Goal: Task Accomplishment & Management: Complete application form

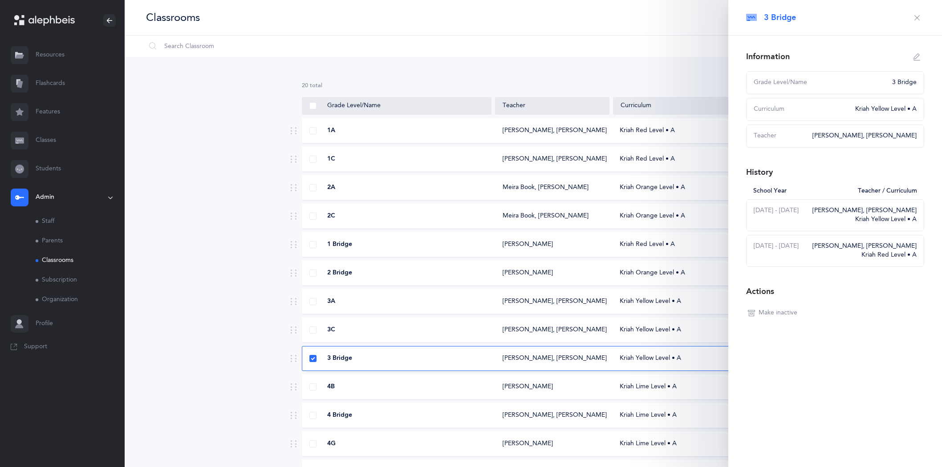
scroll to position [157, 0]
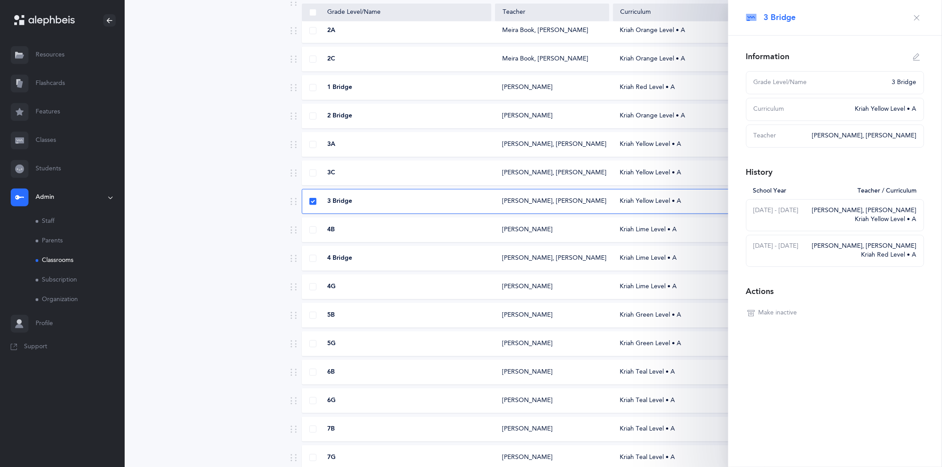
click at [919, 17] on icon "button" at bounding box center [916, 17] width 7 height 7
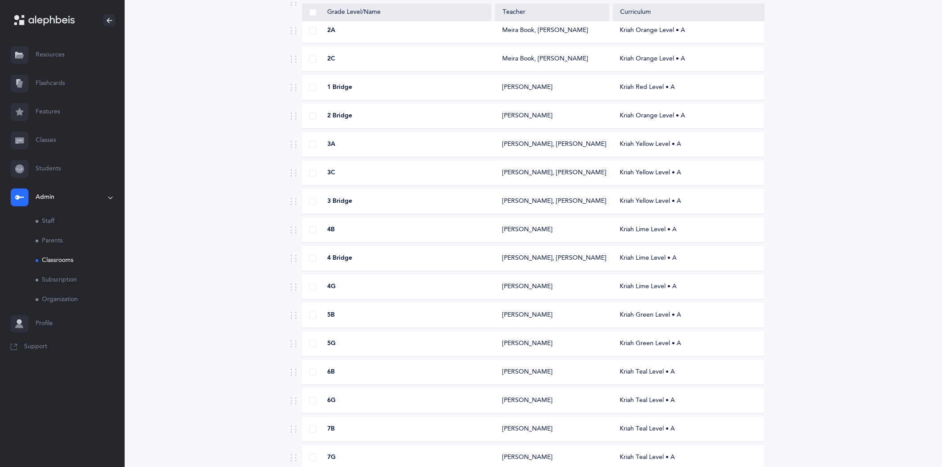
click at [53, 263] on link "Classrooms" at bounding box center [80, 261] width 89 height 20
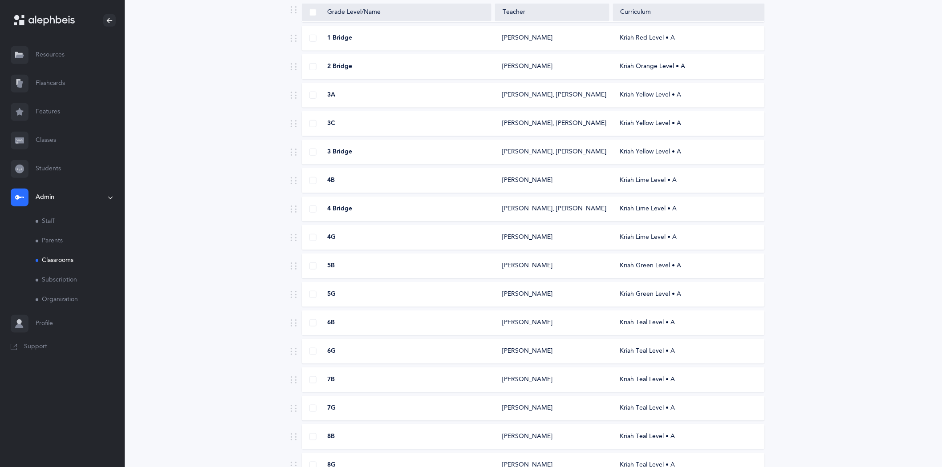
click at [530, 262] on div "[PERSON_NAME]" at bounding box center [527, 266] width 50 height 9
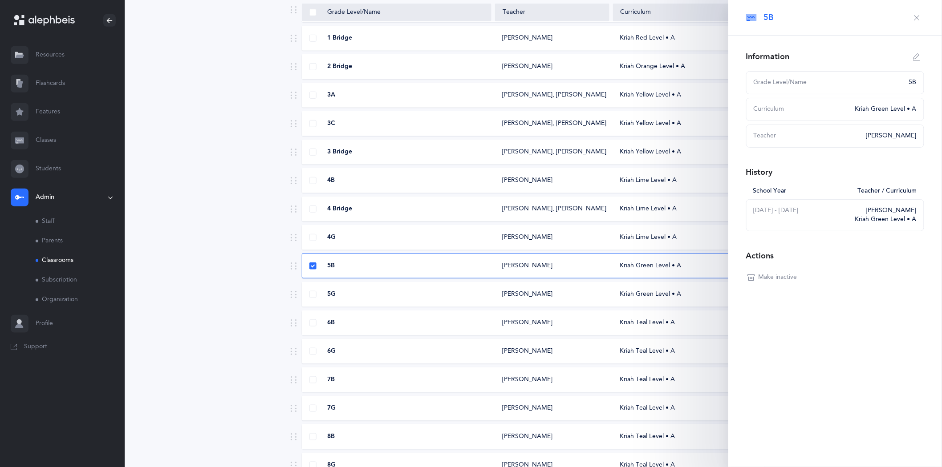
click at [911, 14] on button "button" at bounding box center [917, 18] width 14 height 14
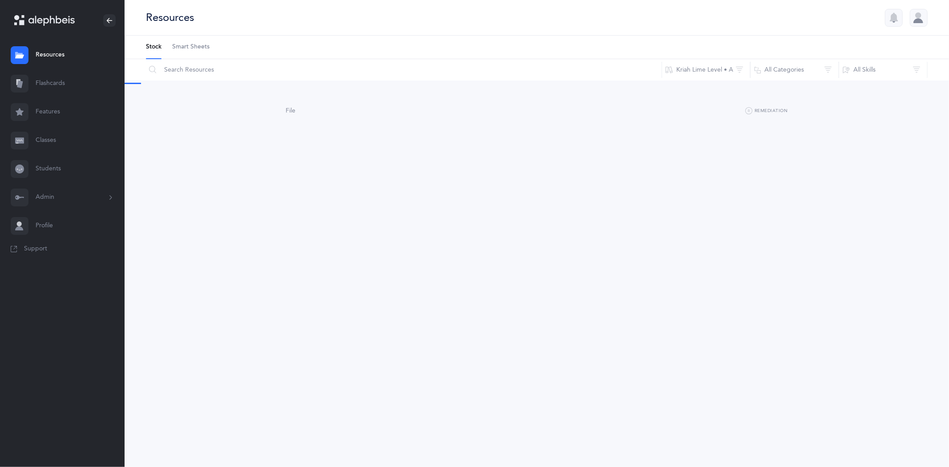
click at [50, 141] on link "Classes" at bounding box center [62, 140] width 125 height 28
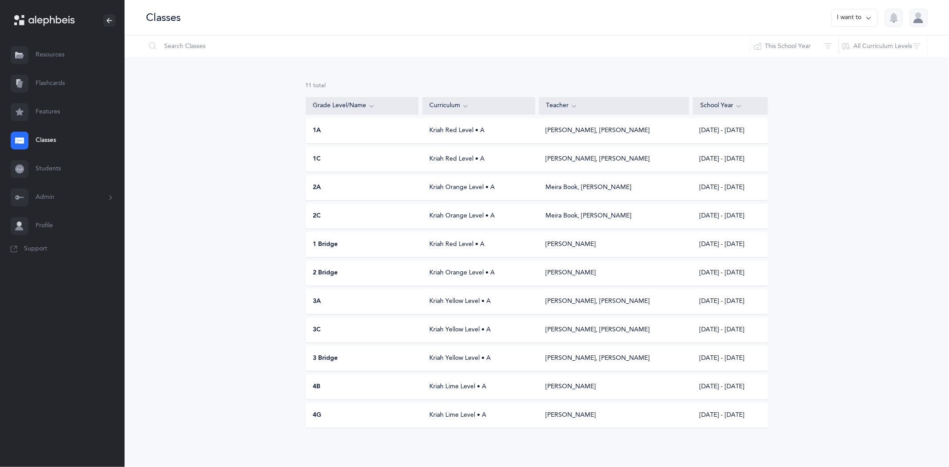
click at [48, 197] on button "Admin" at bounding box center [62, 197] width 125 height 28
click at [60, 259] on link "Classrooms" at bounding box center [80, 261] width 89 height 20
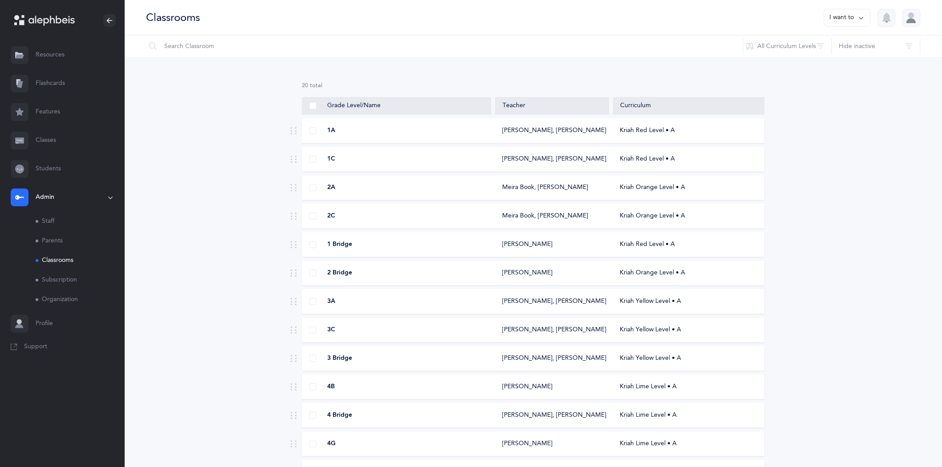
click at [861, 16] on icon at bounding box center [861, 18] width 7 height 10
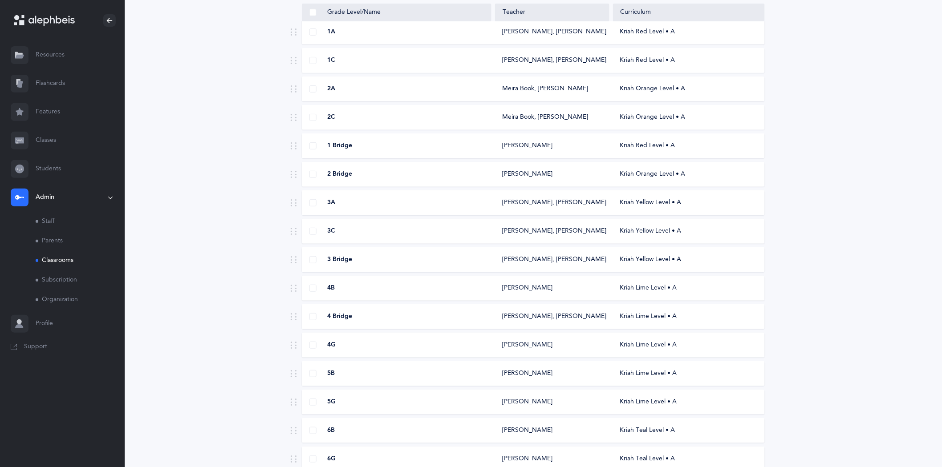
click at [491, 374] on div "5B" at bounding box center [397, 373] width 190 height 9
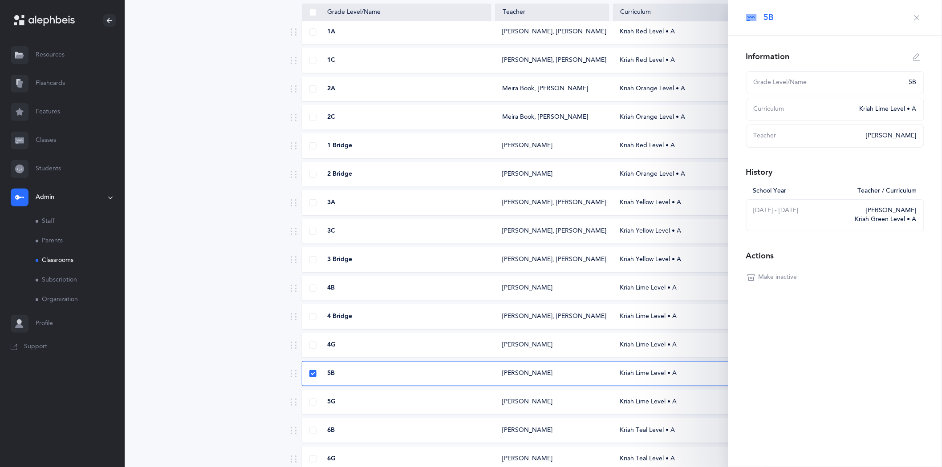
click at [910, 127] on div "Teacher Maya Black" at bounding box center [835, 136] width 178 height 23
click at [856, 137] on div "Teacher" at bounding box center [806, 136] width 107 height 9
click at [767, 138] on div "Teacher" at bounding box center [806, 136] width 107 height 9
click at [915, 54] on icon "button" at bounding box center [916, 56] width 7 height 7
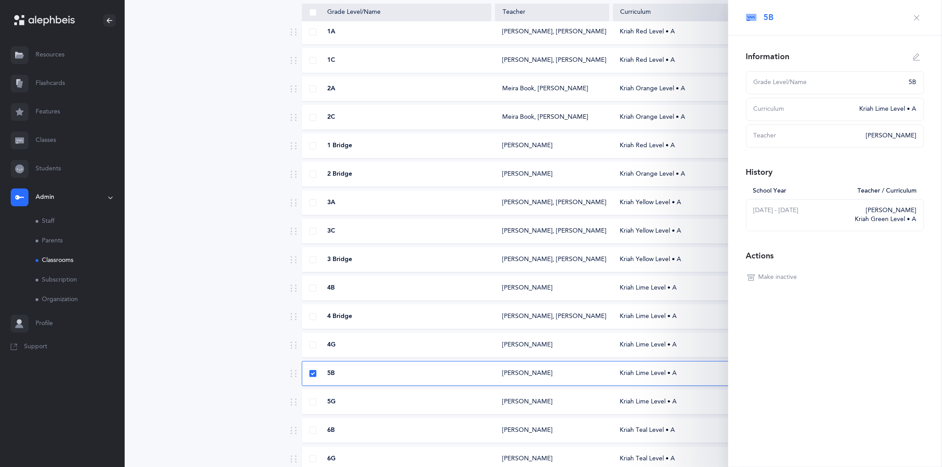
type input "5B"
select select "10"
select select "1504"
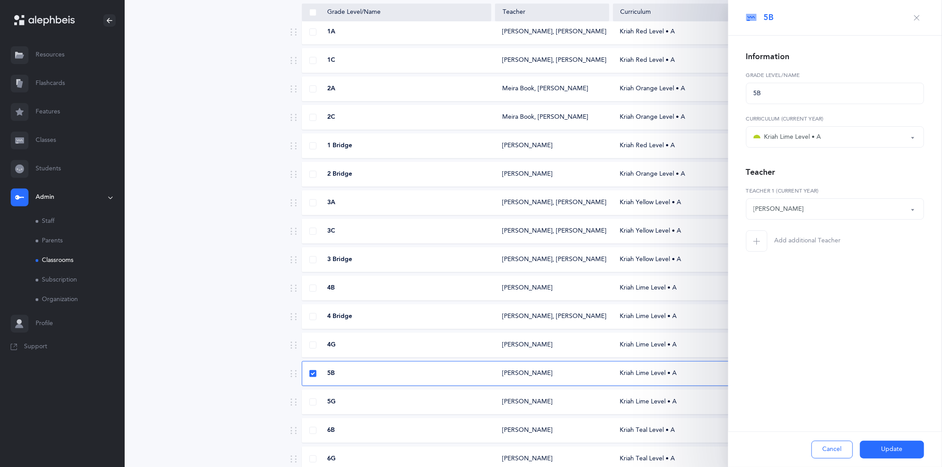
click at [910, 140] on button "Kriah Lime Level • A" at bounding box center [835, 136] width 178 height 21
click at [878, 125] on div "Kriah Purple Level Kriah Pink Level Kriah Red Level • A Kriah Orange Level • A …" at bounding box center [835, 131] width 178 height 33
click at [914, 208] on button "[PERSON_NAME]" at bounding box center [835, 208] width 178 height 21
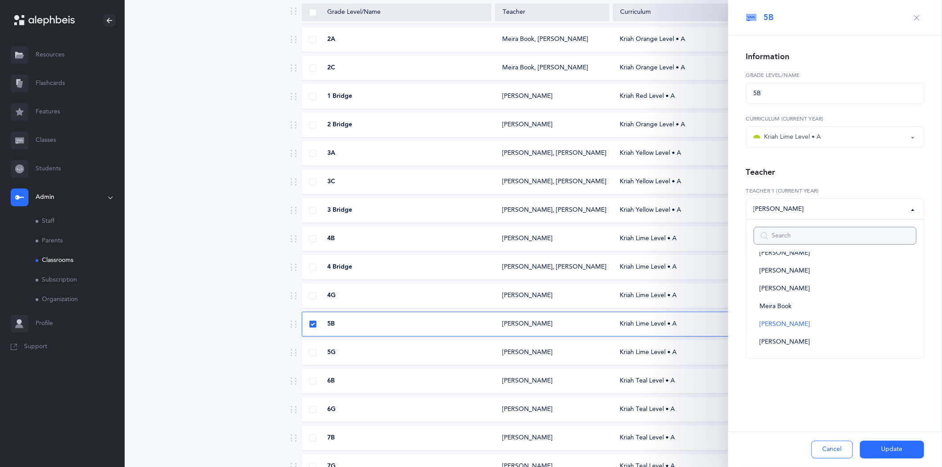
scroll to position [99, 0]
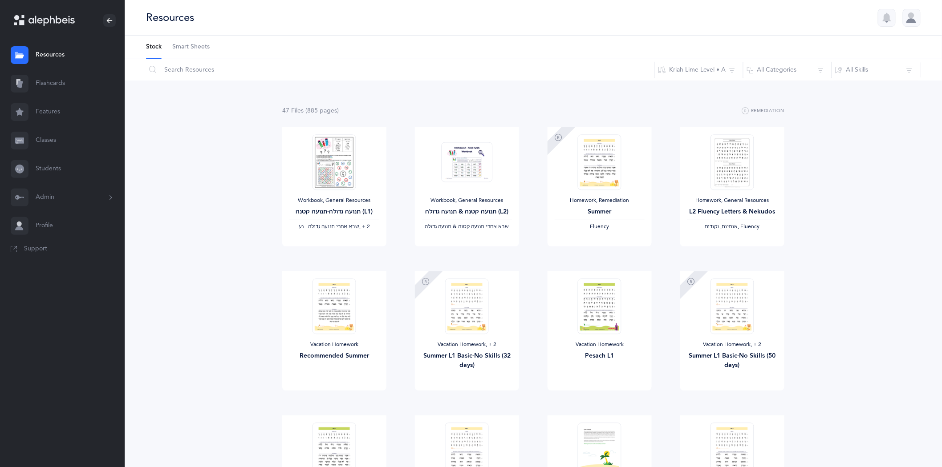
click at [45, 192] on button "Admin" at bounding box center [62, 197] width 125 height 28
click at [47, 257] on link "Classrooms" at bounding box center [80, 261] width 89 height 20
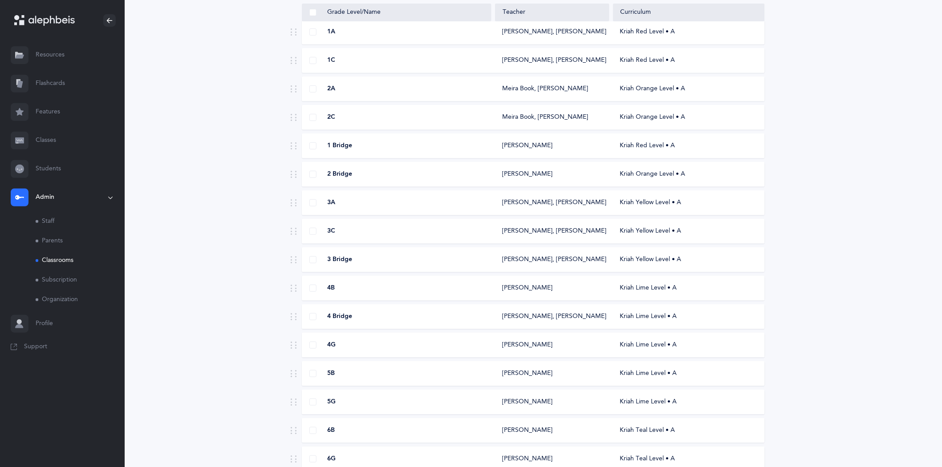
scroll to position [148, 0]
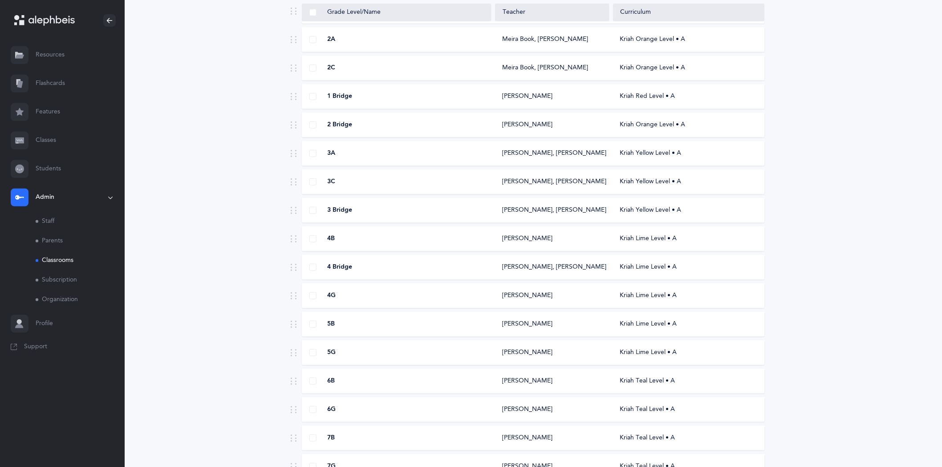
click at [523, 324] on div "[PERSON_NAME]" at bounding box center [527, 324] width 50 height 9
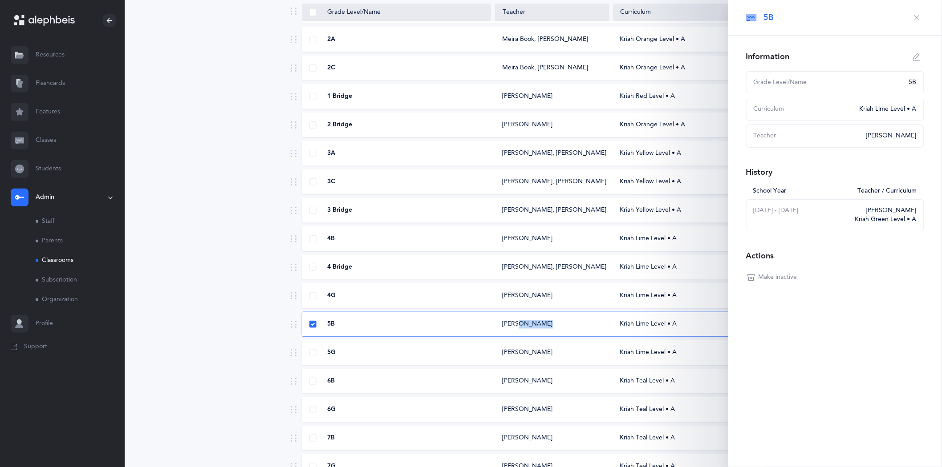
click at [523, 324] on div "[PERSON_NAME]" at bounding box center [527, 324] width 50 height 9
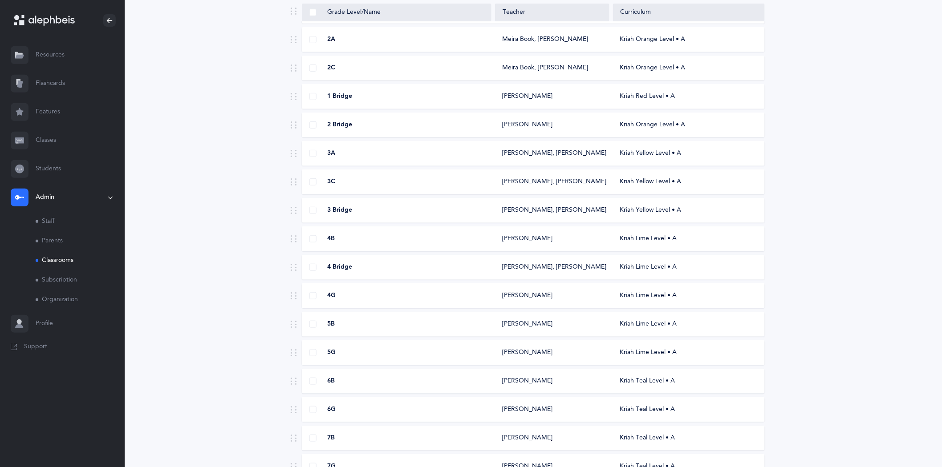
click at [523, 324] on div "[PERSON_NAME]" at bounding box center [527, 324] width 50 height 9
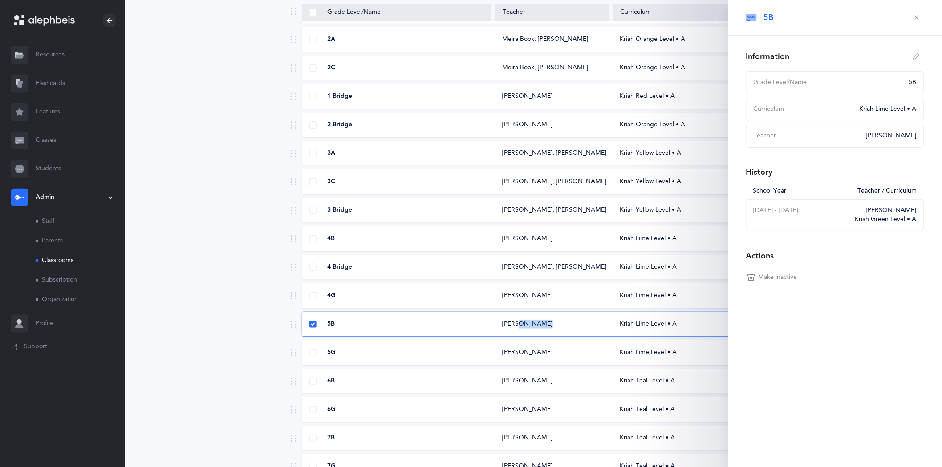
click at [523, 324] on div "[PERSON_NAME]" at bounding box center [527, 324] width 50 height 9
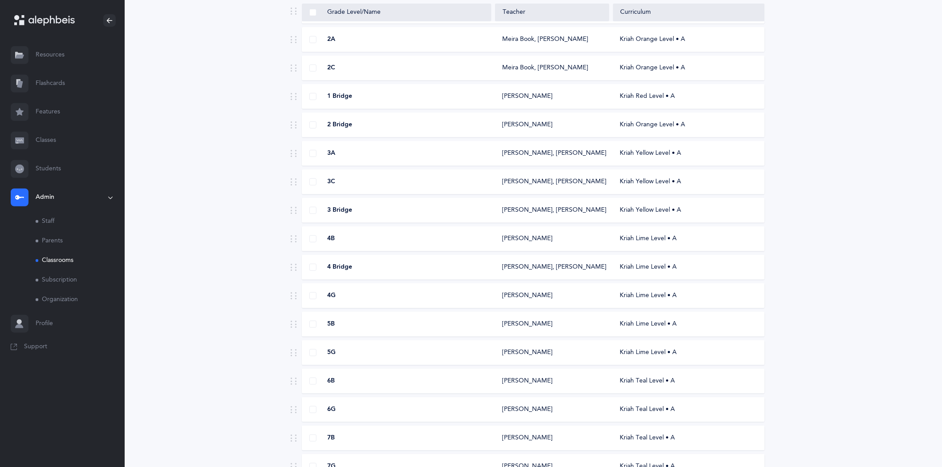
click at [523, 324] on div "[PERSON_NAME]" at bounding box center [527, 324] width 50 height 9
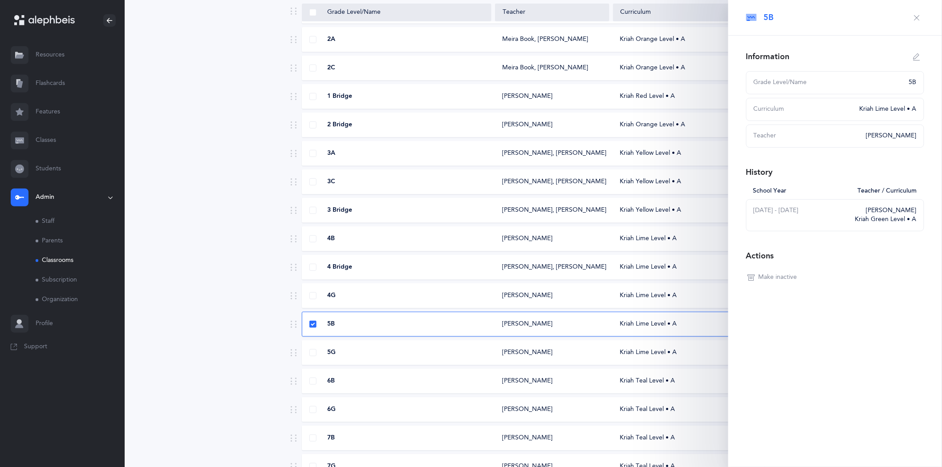
click at [920, 16] on icon "button" at bounding box center [916, 17] width 7 height 7
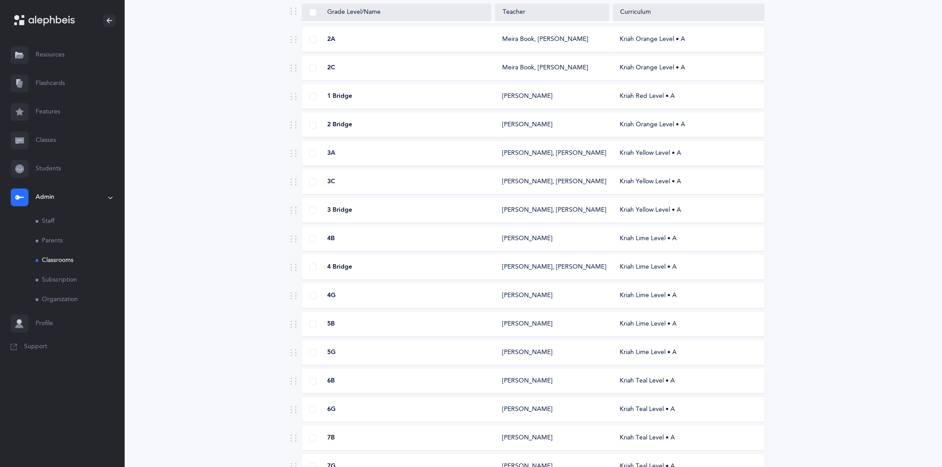
click at [47, 142] on link "Classes" at bounding box center [62, 140] width 125 height 28
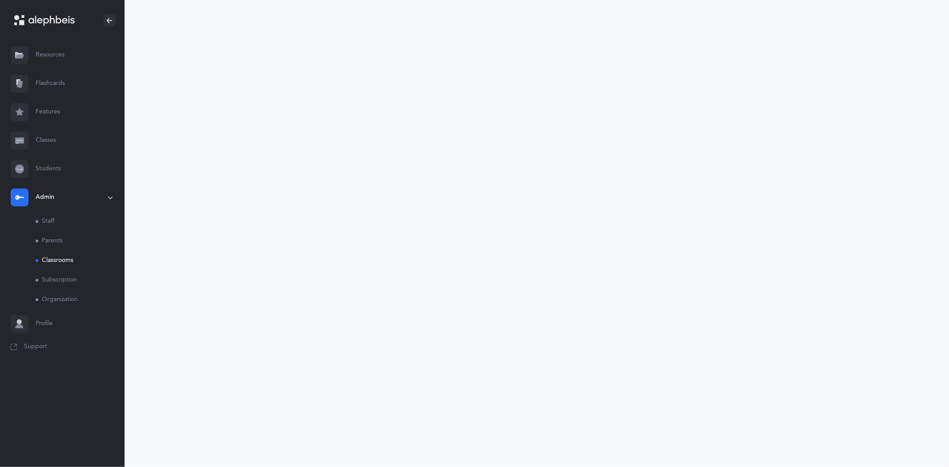
click at [47, 142] on link "Classes" at bounding box center [62, 140] width 125 height 28
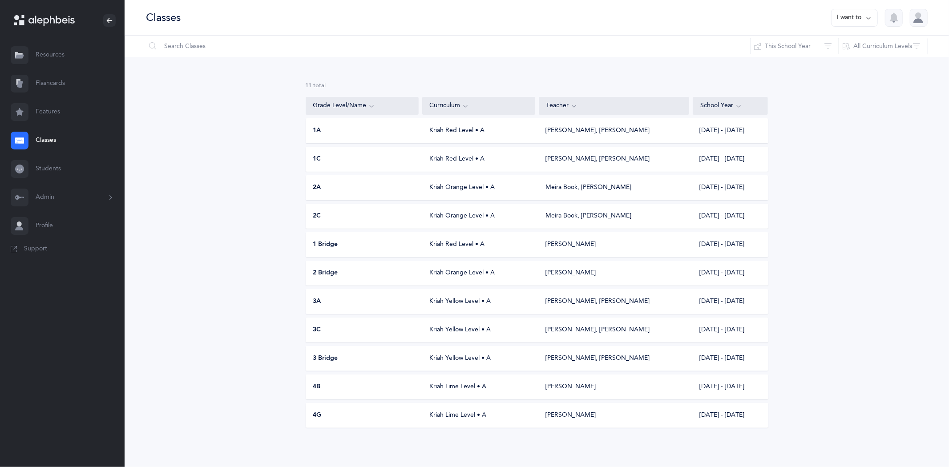
click at [868, 15] on icon at bounding box center [868, 18] width 7 height 10
click at [833, 62] on button "Add new" at bounding box center [845, 61] width 49 height 16
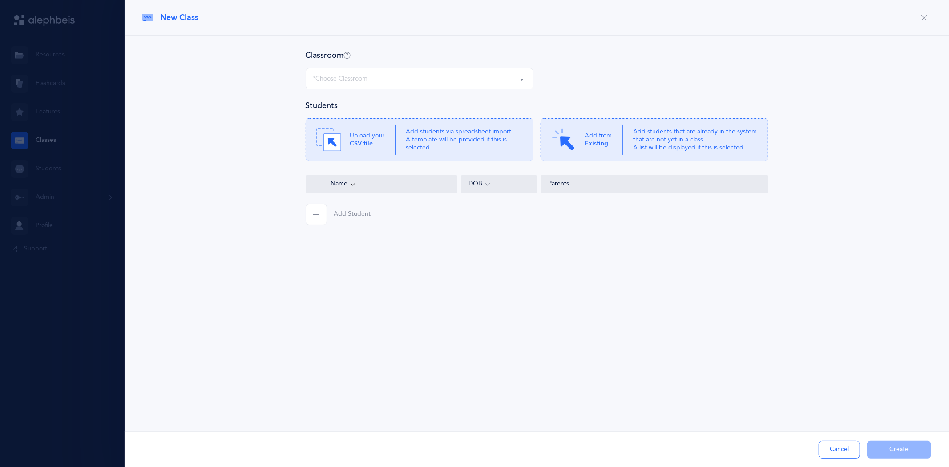
click at [345, 79] on div "*Choose Classroom" at bounding box center [340, 78] width 55 height 9
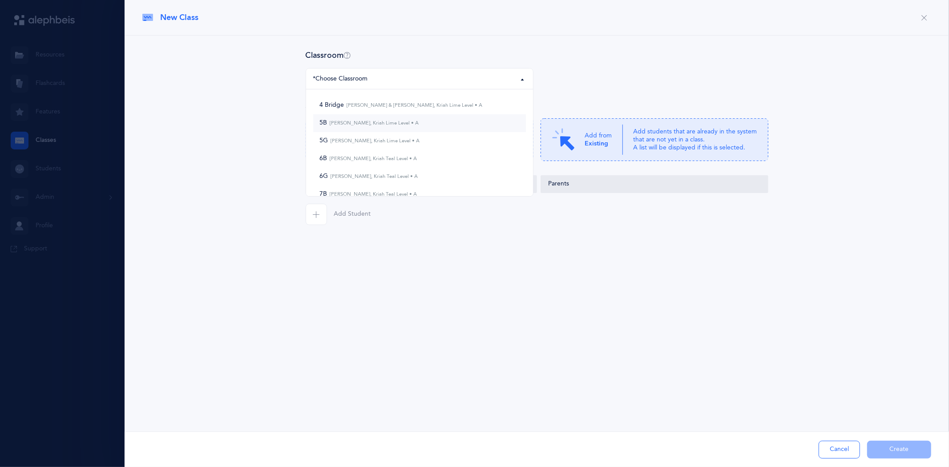
click at [383, 124] on small "[PERSON_NAME], Kriah Lime Level • A" at bounding box center [373, 123] width 92 height 6
select select "1166"
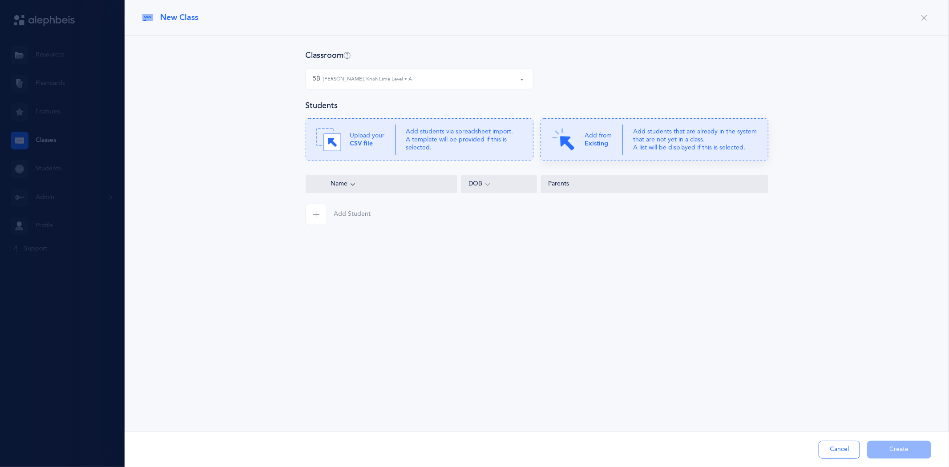
click at [606, 137] on p "Add from Existing" at bounding box center [598, 140] width 27 height 16
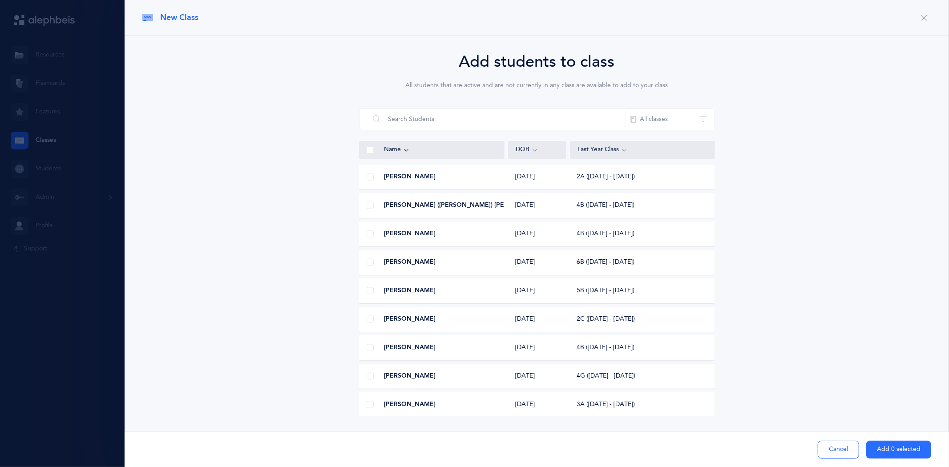
scroll to position [1186, 0]
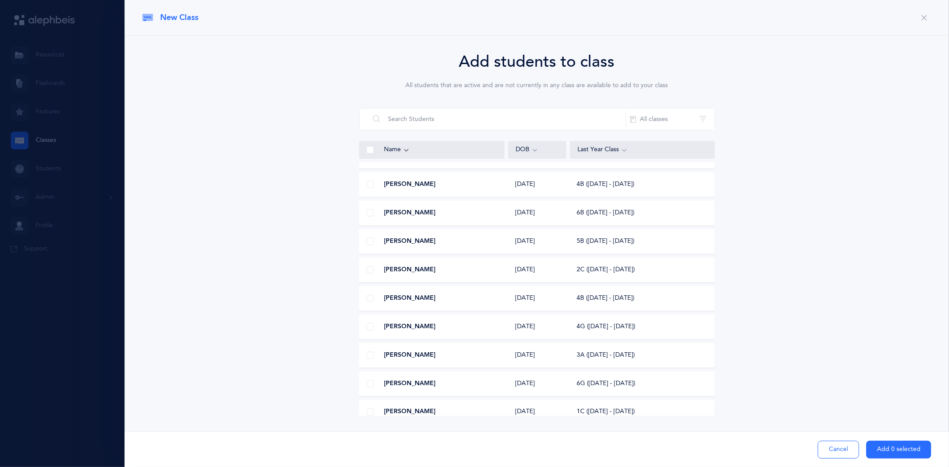
drag, startPoint x: 947, startPoint y: 317, endPoint x: 937, endPoint y: 369, distance: 52.9
click at [937, 369] on div "Add students to class All students that are active and are not currently in any…" at bounding box center [537, 251] width 825 height 430
click at [833, 256] on div "Add students to class All students that are active and are not currently in any…" at bounding box center [536, 233] width 789 height 366
drag, startPoint x: 943, startPoint y: 109, endPoint x: 924, endPoint y: 170, distance: 63.2
click at [924, 170] on div "Add students to class All students that are active and are not currently in any…" at bounding box center [537, 251] width 825 height 430
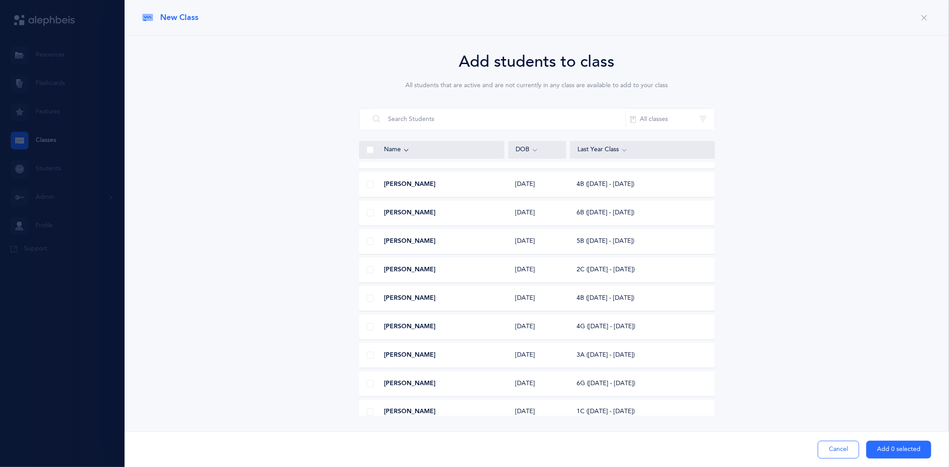
click at [660, 229] on div "Phillip Goldberg 10/08/2013 5B (2024 - 2025)" at bounding box center [537, 241] width 356 height 25
click at [755, 125] on div "Add students to class All students that are active and are not currently in any…" at bounding box center [536, 233] width 789 height 366
click at [793, 181] on div "Add students to class All students that are active and are not currently in any…" at bounding box center [536, 233] width 789 height 366
click at [704, 117] on button "All classes" at bounding box center [670, 119] width 89 height 21
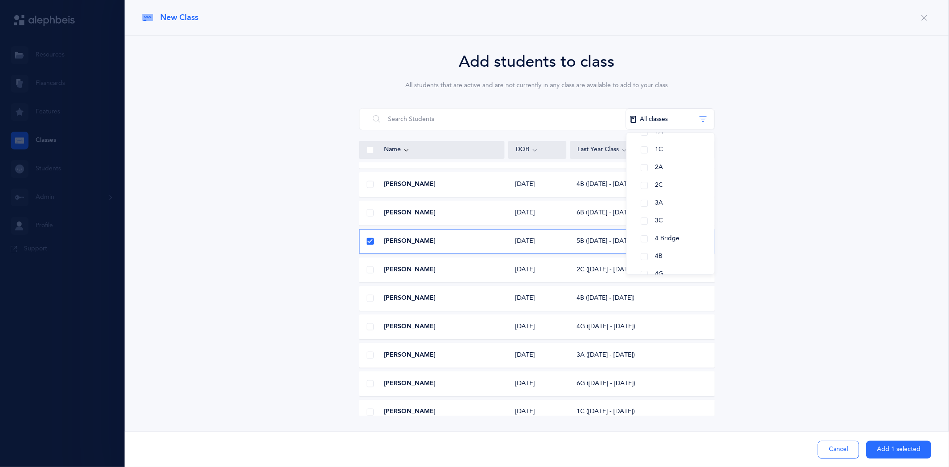
click at [369, 241] on icon at bounding box center [370, 241] width 5 height 5
click at [0, 0] on input "checkbox" at bounding box center [0, 0] width 0 height 0
click at [647, 255] on button "4B" at bounding box center [671, 257] width 74 height 18
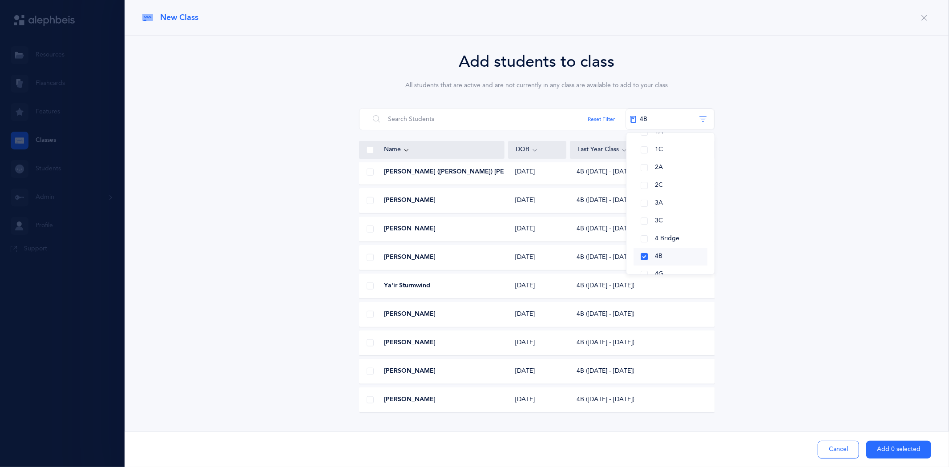
scroll to position [714, 0]
click at [851, 184] on div "Add students to class All students that are active and are not currently in any…" at bounding box center [536, 233] width 789 height 366
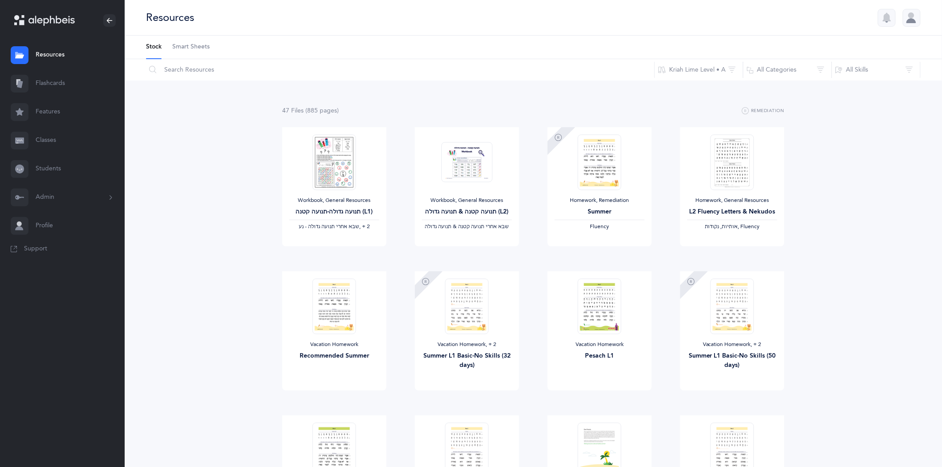
click at [45, 139] on link "Classes" at bounding box center [62, 140] width 125 height 28
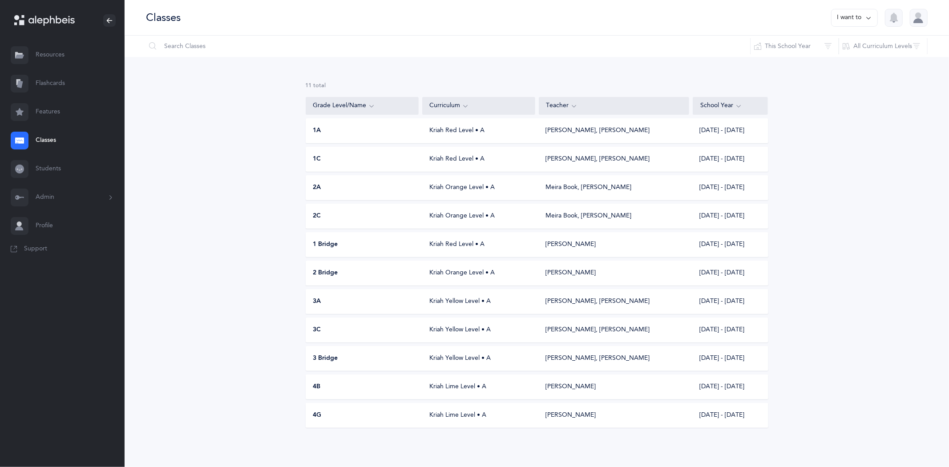
drag, startPoint x: 869, startPoint y: 2, endPoint x: 874, endPoint y: 12, distance: 10.8
drag, startPoint x: 874, startPoint y: 12, endPoint x: 903, endPoint y: 125, distance: 117.7
click at [904, 133] on div "11 results total Grade Level/Name Curriculum Teacher School Year 1A Kriah Red L…" at bounding box center [537, 262] width 825 height 410
drag, startPoint x: 868, startPoint y: 19, endPoint x: 863, endPoint y: 20, distance: 4.5
drag, startPoint x: 863, startPoint y: 20, endPoint x: 894, endPoint y: 86, distance: 73.3
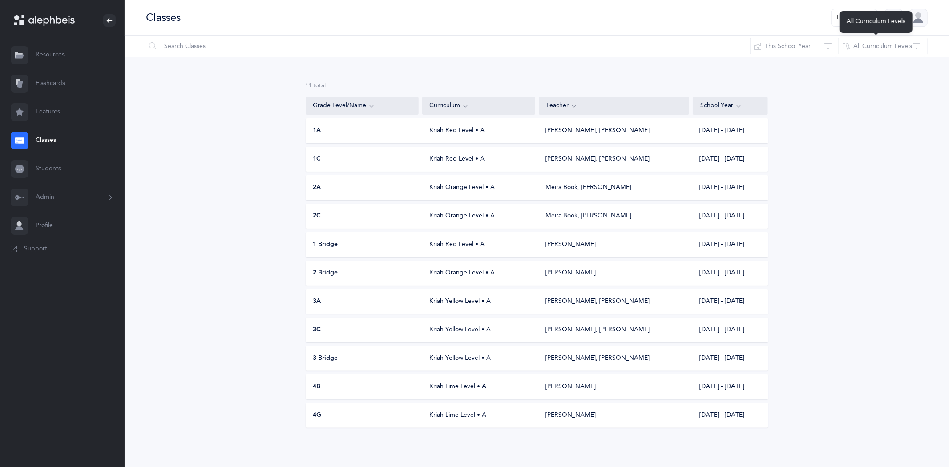
click at [898, 86] on div "11 results total Grade Level/Name Curriculum Teacher School Year 1A Kriah Red L…" at bounding box center [537, 262] width 825 height 410
click at [868, 15] on icon at bounding box center [868, 18] width 7 height 10
click at [848, 60] on button "Add new" at bounding box center [845, 61] width 49 height 16
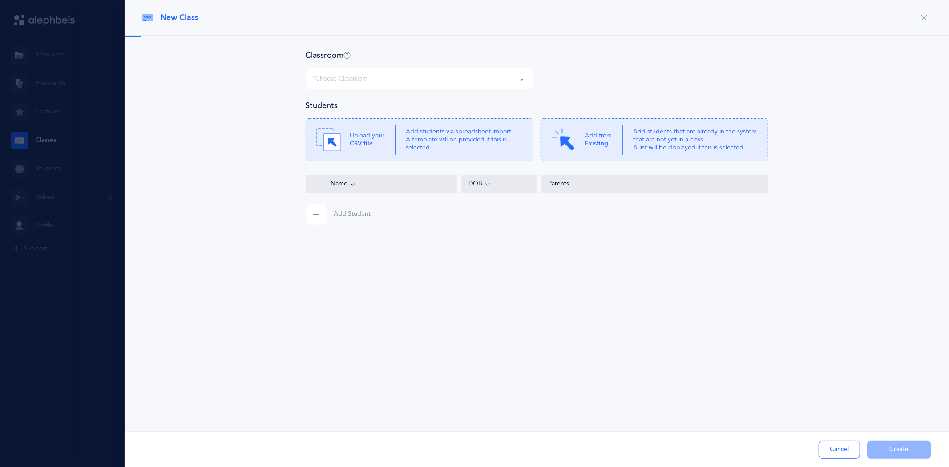
select select
click at [602, 144] on b "Existing" at bounding box center [597, 143] width 24 height 7
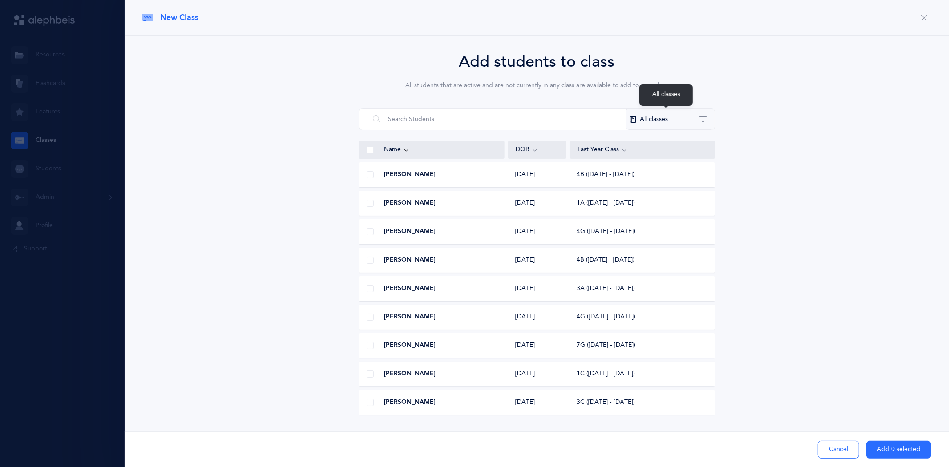
click at [708, 117] on button "All classes" at bounding box center [670, 119] width 89 height 21
click at [704, 114] on button "All classes" at bounding box center [670, 119] width 89 height 21
click at [643, 218] on button "4B" at bounding box center [671, 217] width 74 height 18
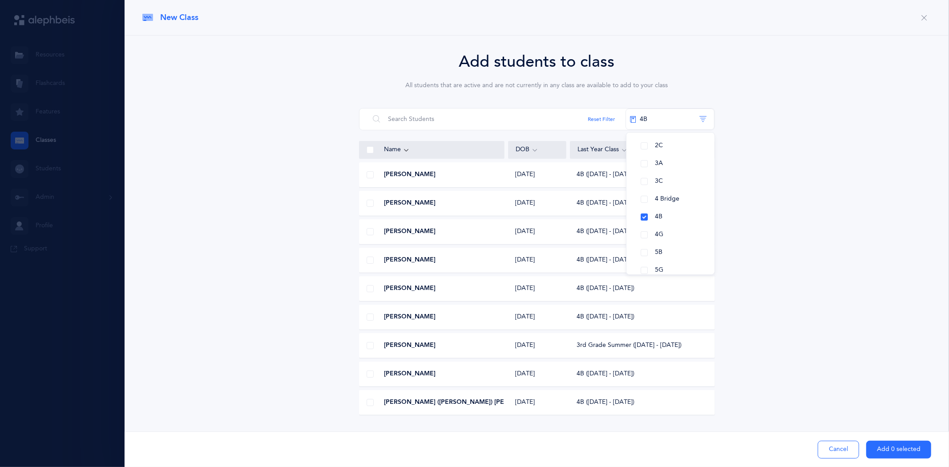
click at [797, 236] on div "Add students to class All students that are active and are not currently in any…" at bounding box center [536, 233] width 789 height 366
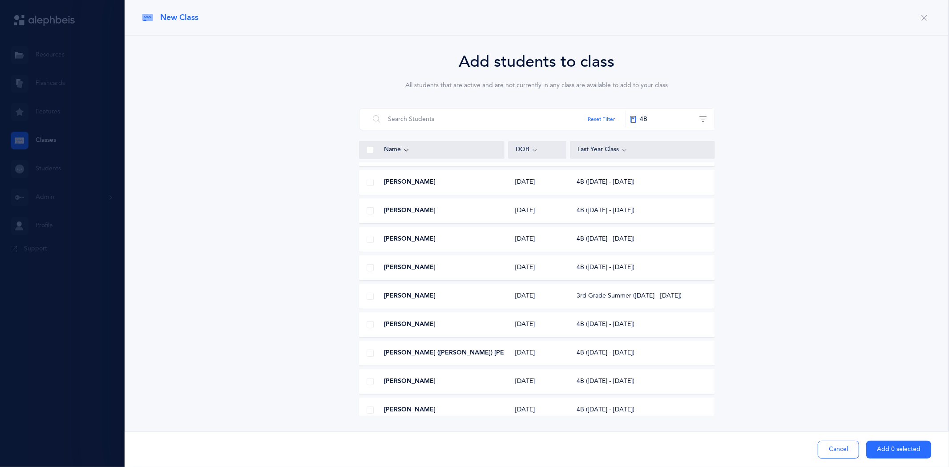
scroll to position [0, 0]
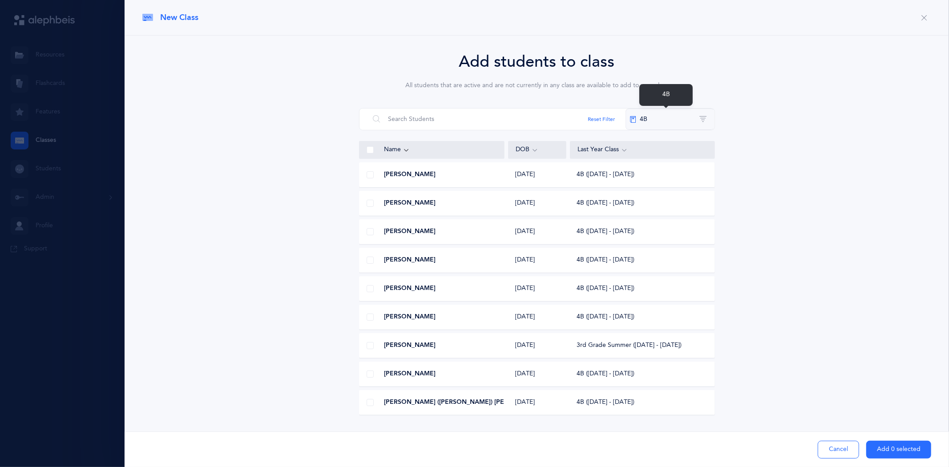
click at [702, 114] on button "4B" at bounding box center [670, 119] width 89 height 21
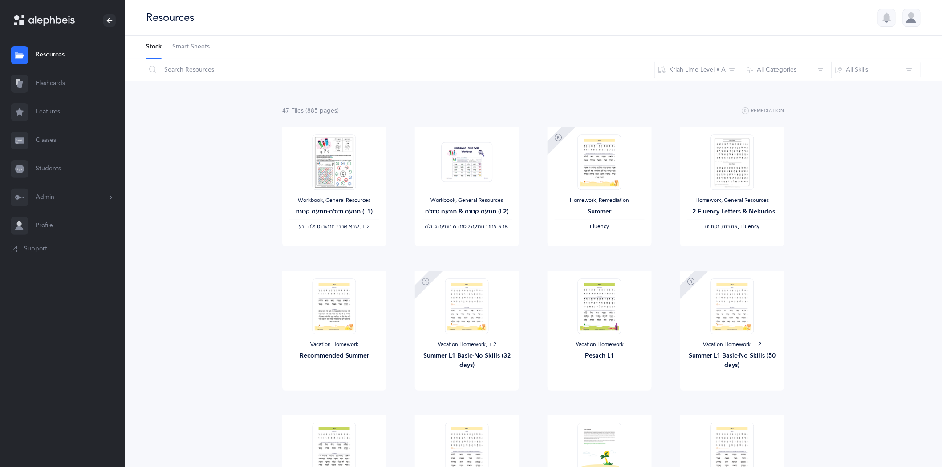
click at [50, 142] on link "Classes" at bounding box center [62, 140] width 125 height 28
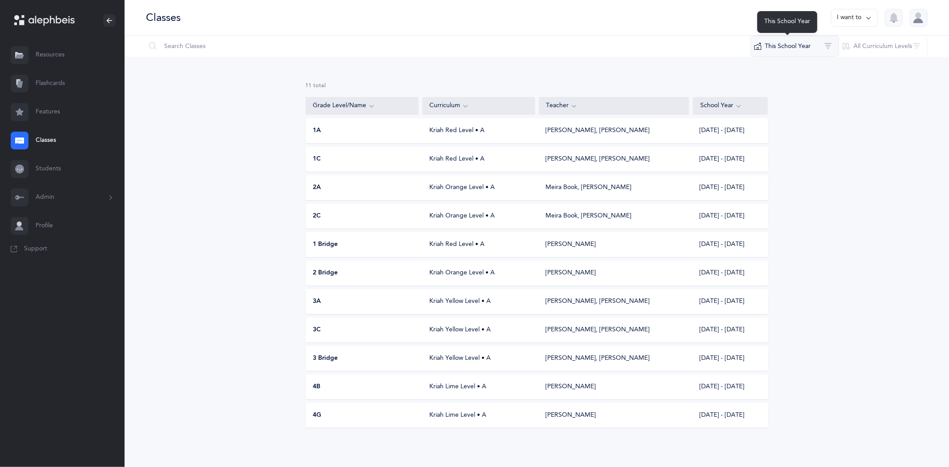
click at [830, 45] on button "This School Year" at bounding box center [794, 46] width 89 height 21
click at [869, 99] on div "11 results total Grade Level/Name Curriculum Teacher School Year 1A Kriah Red L…" at bounding box center [537, 262] width 825 height 410
click at [869, 20] on icon at bounding box center [868, 18] width 7 height 10
click at [852, 62] on button "Add new" at bounding box center [845, 61] width 49 height 16
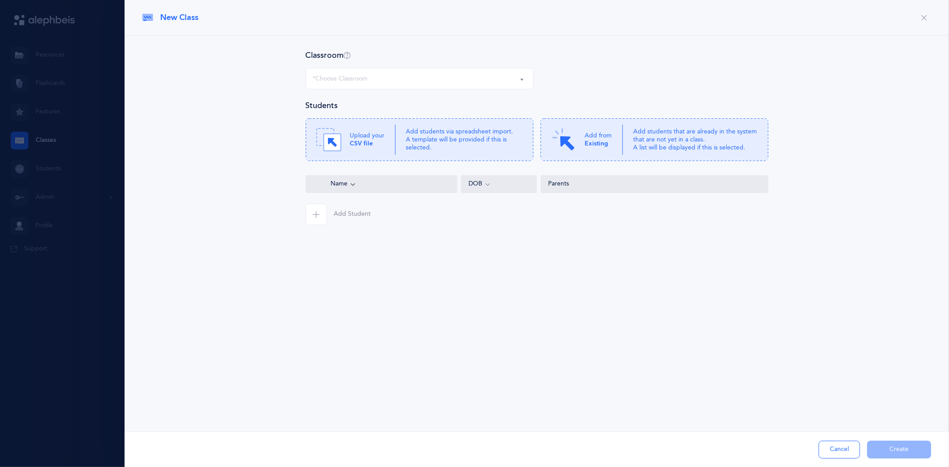
select select
click at [616, 142] on div "Add from Existing" at bounding box center [587, 139] width 72 height 25
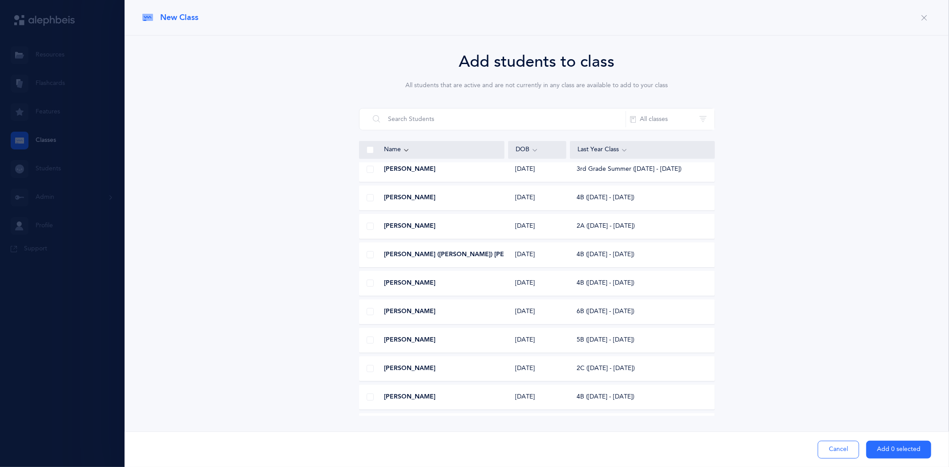
scroll to position [1186, 0]
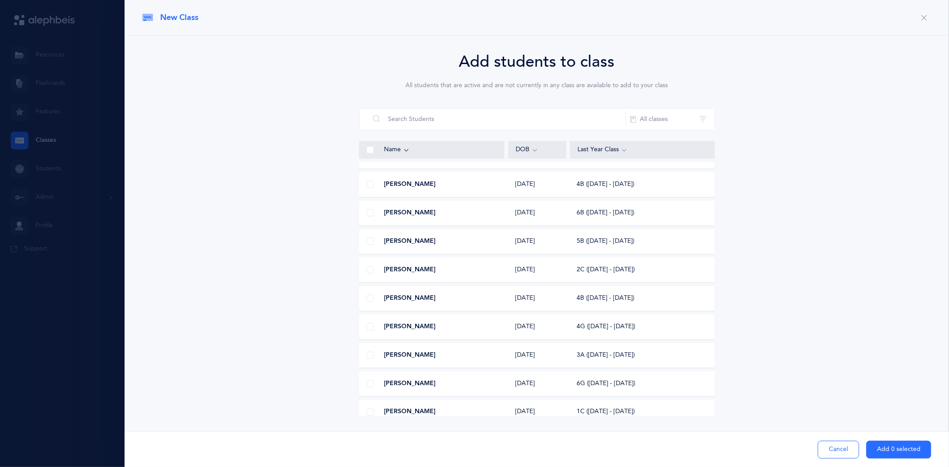
drag, startPoint x: 943, startPoint y: 161, endPoint x: 941, endPoint y: 197, distance: 35.7
click at [941, 197] on div "Add students to class All students that are active and are not currently in any…" at bounding box center [537, 251] width 825 height 430
click at [853, 144] on div "Add students to class All students that are active and are not currently in any…" at bounding box center [536, 233] width 789 height 366
drag, startPoint x: 946, startPoint y: 108, endPoint x: 941, endPoint y: 126, distance: 18.8
click at [943, 125] on div "Add students to class All students that are active and are not currently in any…" at bounding box center [537, 251] width 825 height 430
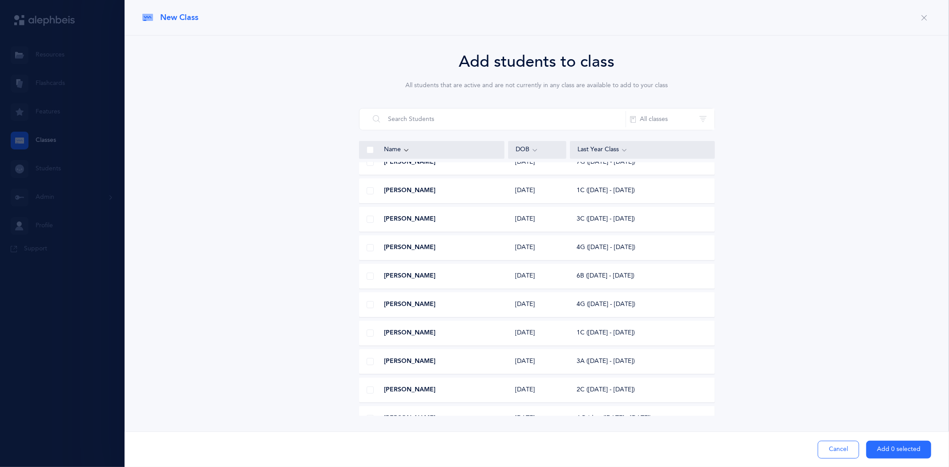
scroll to position [150, 0]
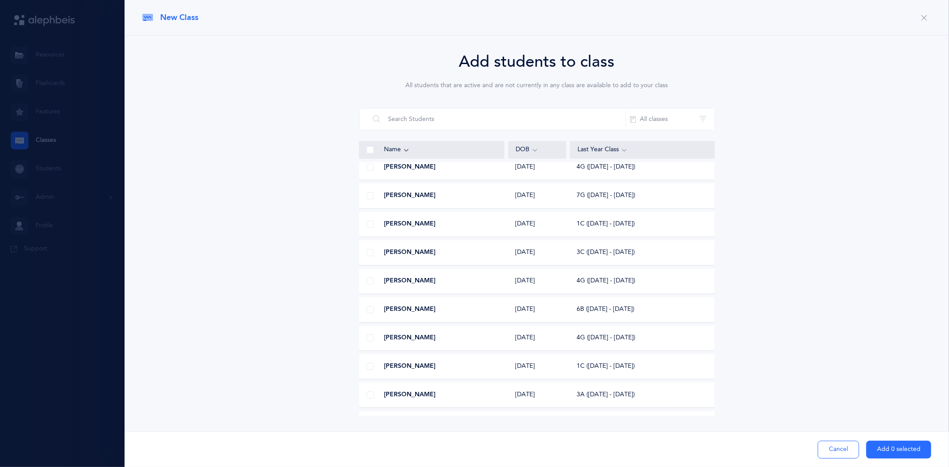
click at [370, 170] on span at bounding box center [370, 167] width 7 height 7
click at [0, 0] on input "checkbox" at bounding box center [0, 0] width 0 height 0
click at [370, 170] on span at bounding box center [370, 167] width 7 height 7
click at [0, 0] on input "checkbox" at bounding box center [0, 0] width 0 height 0
click at [370, 172] on div at bounding box center [370, 167] width 21 height 18
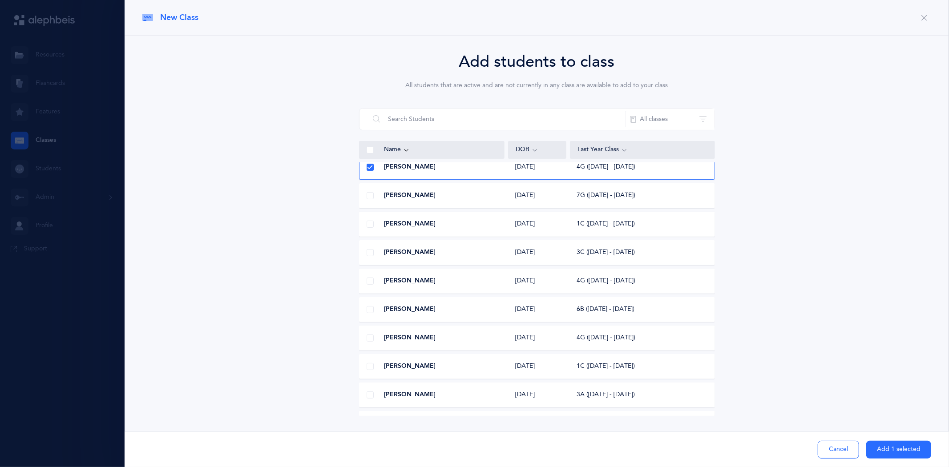
click at [367, 198] on span at bounding box center [370, 195] width 7 height 7
click at [0, 0] on input "checkbox" at bounding box center [0, 0] width 0 height 0
click at [374, 170] on div at bounding box center [370, 167] width 21 height 18
click at [366, 191] on div at bounding box center [370, 196] width 21 height 18
click at [705, 116] on button "All classes" at bounding box center [670, 119] width 89 height 21
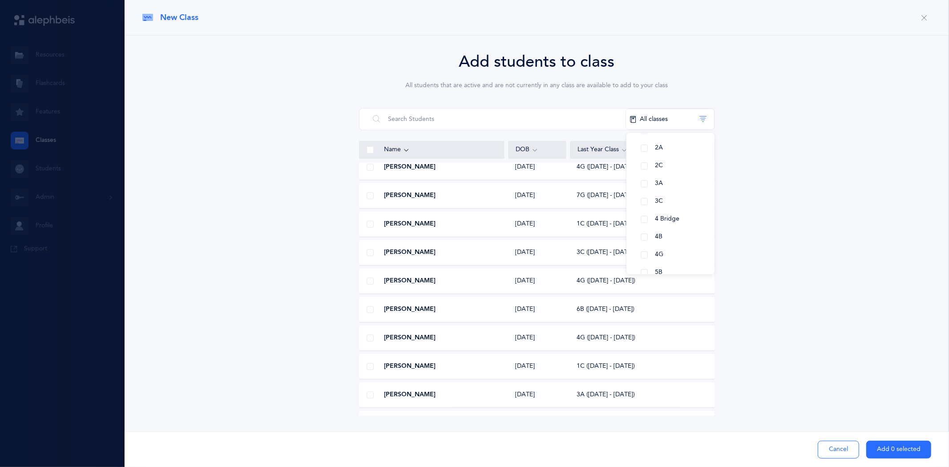
scroll to position [99, 0]
click at [646, 217] on button "4B" at bounding box center [671, 217] width 74 height 18
click at [750, 258] on div "Add students to class All students that are active and are not currently in any…" at bounding box center [536, 233] width 789 height 366
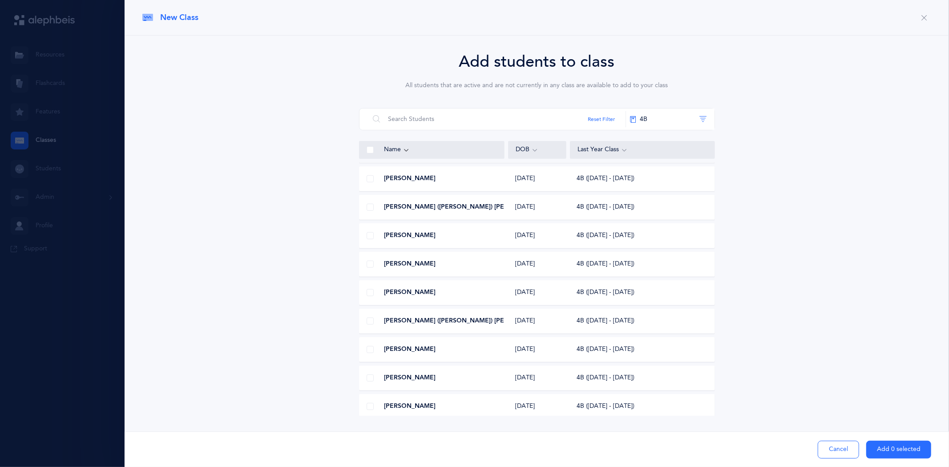
scroll to position [546, 0]
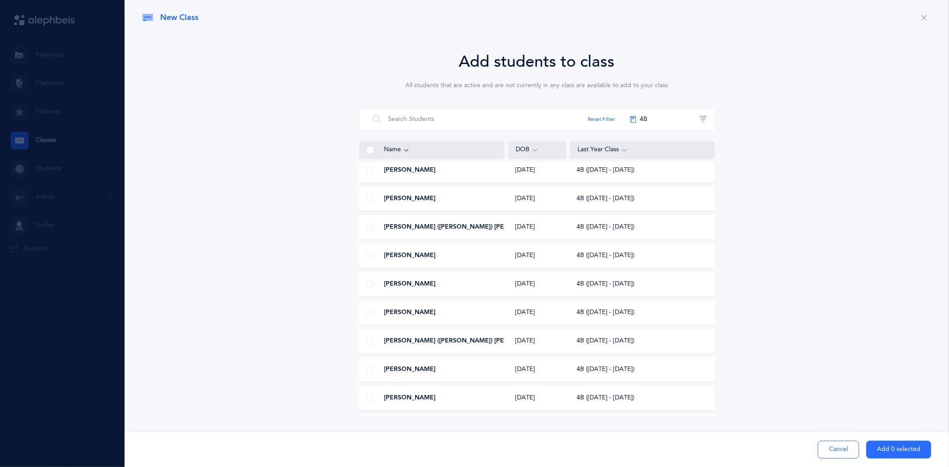
click at [706, 163] on div "[PERSON_NAME] [DATE] 4B ([DATE] - [DATE])" at bounding box center [537, 170] width 356 height 25
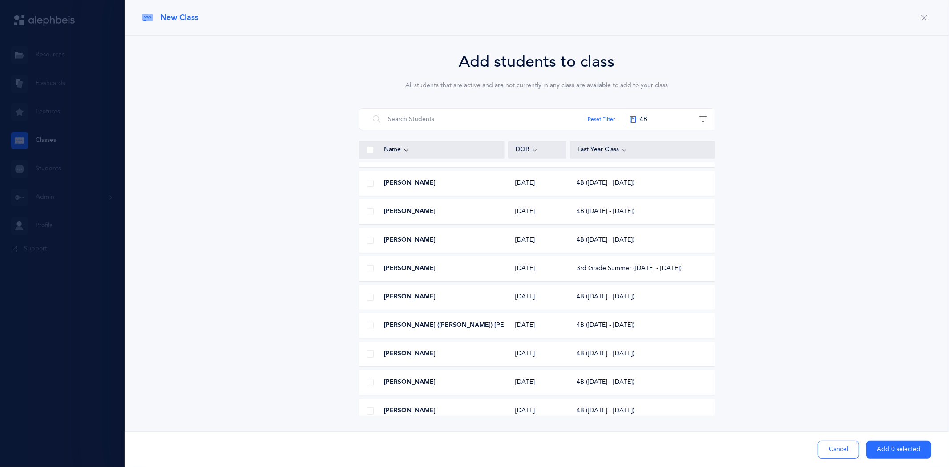
scroll to position [65, 0]
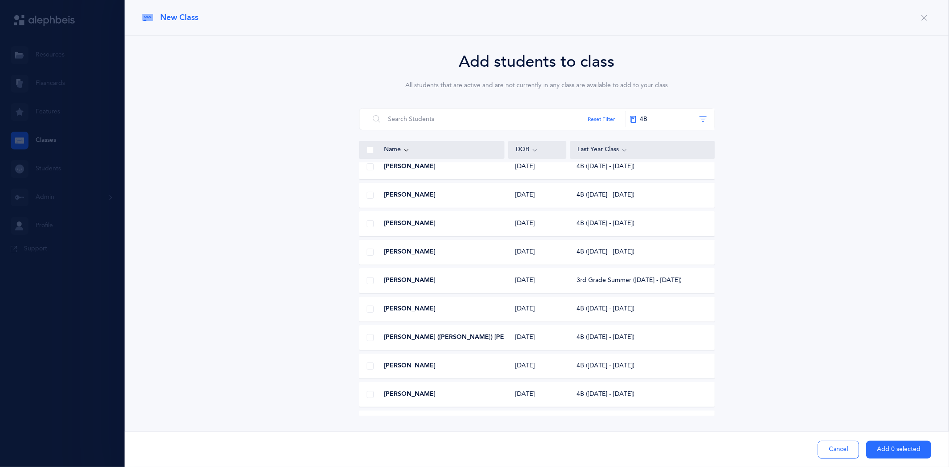
click at [404, 280] on span "[PERSON_NAME]" at bounding box center [411, 280] width 52 height 9
click at [659, 305] on div "4B ([DATE] - [DATE])" at bounding box center [642, 309] width 145 height 9
click at [407, 279] on span "[PERSON_NAME]" at bounding box center [411, 280] width 52 height 9
click at [370, 280] on icon at bounding box center [370, 281] width 5 height 5
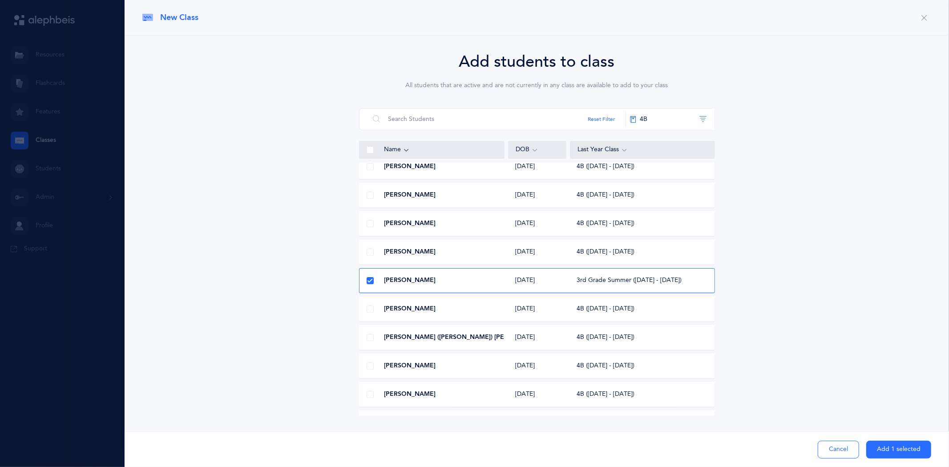
click at [0, 0] on input "checkbox" at bounding box center [0, 0] width 0 height 0
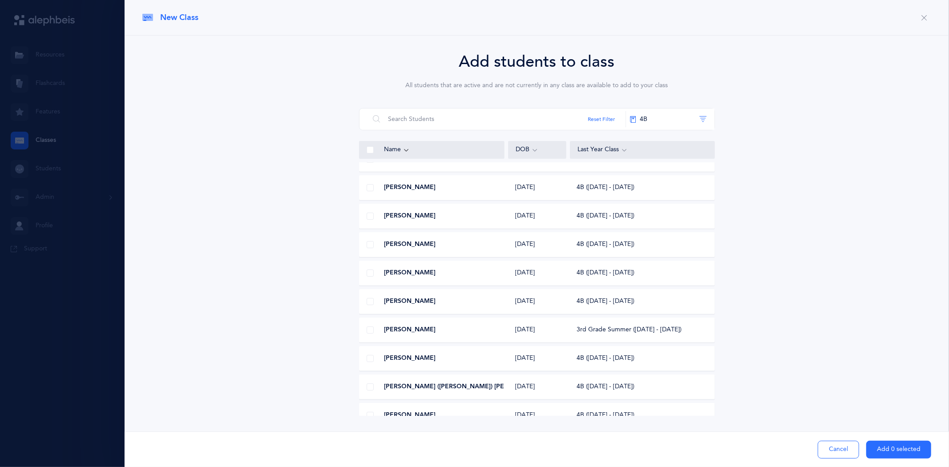
click at [372, 188] on span at bounding box center [370, 187] width 7 height 7
click at [0, 0] on input "checkbox" at bounding box center [0, 0] width 0 height 0
click at [368, 215] on span at bounding box center [370, 216] width 7 height 7
click at [0, 0] on input "checkbox" at bounding box center [0, 0] width 0 height 0
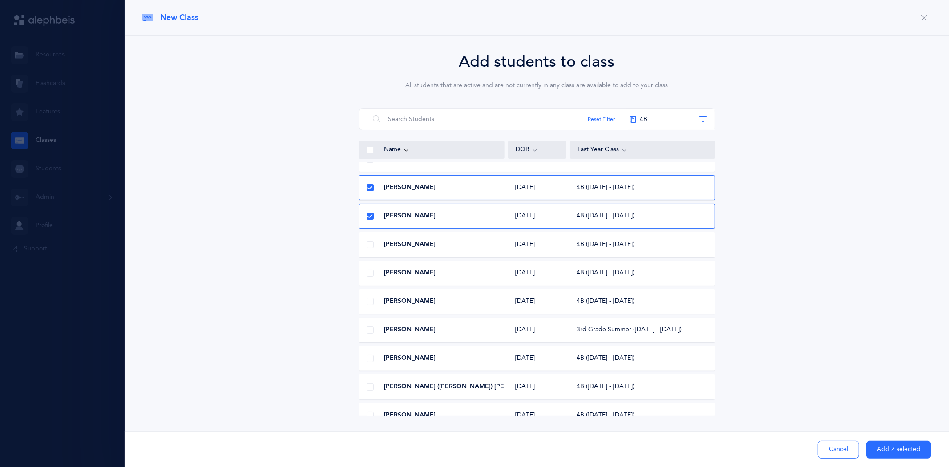
click at [368, 217] on icon at bounding box center [370, 216] width 5 height 5
click at [0, 0] on input "checkbox" at bounding box center [0, 0] width 0 height 0
click at [368, 243] on span at bounding box center [370, 244] width 7 height 7
click at [0, 0] on input "checkbox" at bounding box center [0, 0] width 0 height 0
click at [883, 158] on div "Add students to class All students that are active and are not currently in any…" at bounding box center [536, 233] width 789 height 366
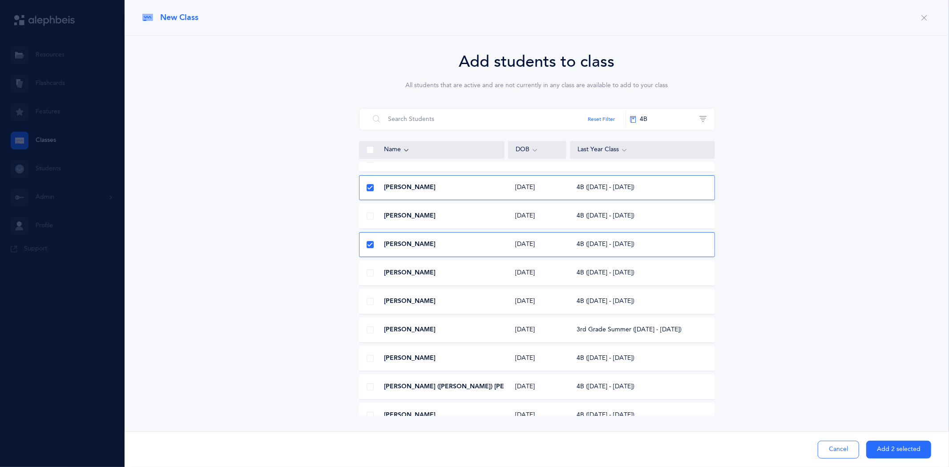
scroll to position [114, 0]
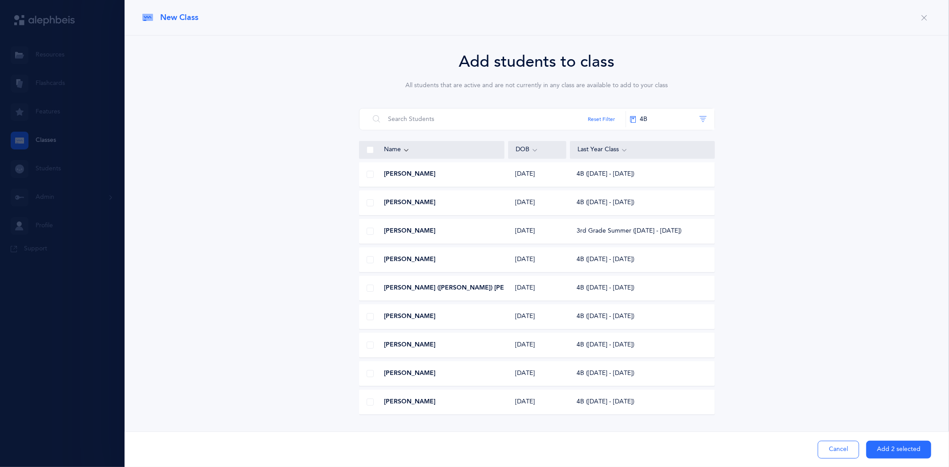
click at [259, 421] on div "Add students to class All students that are active and are not currently in any…" at bounding box center [537, 251] width 825 height 430
drag, startPoint x: 944, startPoint y: 96, endPoint x: 923, endPoint y: 401, distance: 305.6
click at [937, 186] on div "Add students to class All students that are active and are not currently in any…" at bounding box center [537, 251] width 825 height 430
click at [842, 397] on div "Add students to class All students that are active and are not currently in any…" at bounding box center [536, 233] width 789 height 366
click at [837, 452] on button "Cancel" at bounding box center [838, 450] width 41 height 18
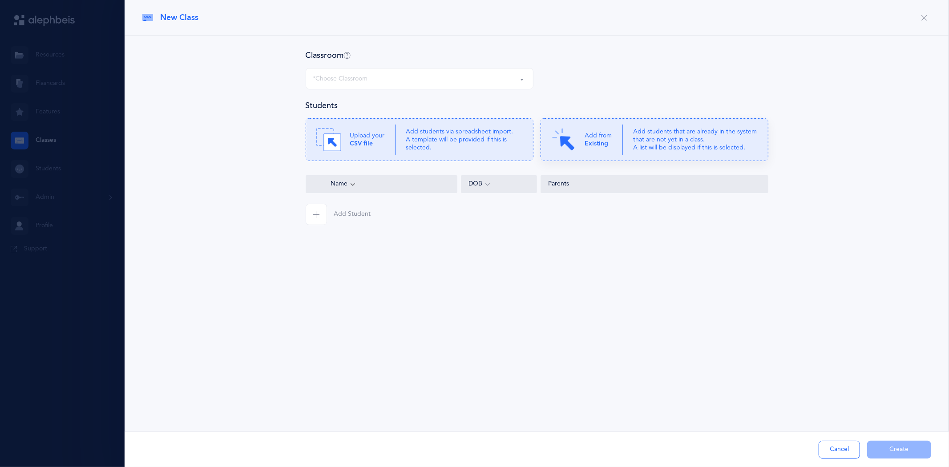
click at [593, 145] on b "Existing" at bounding box center [597, 143] width 24 height 7
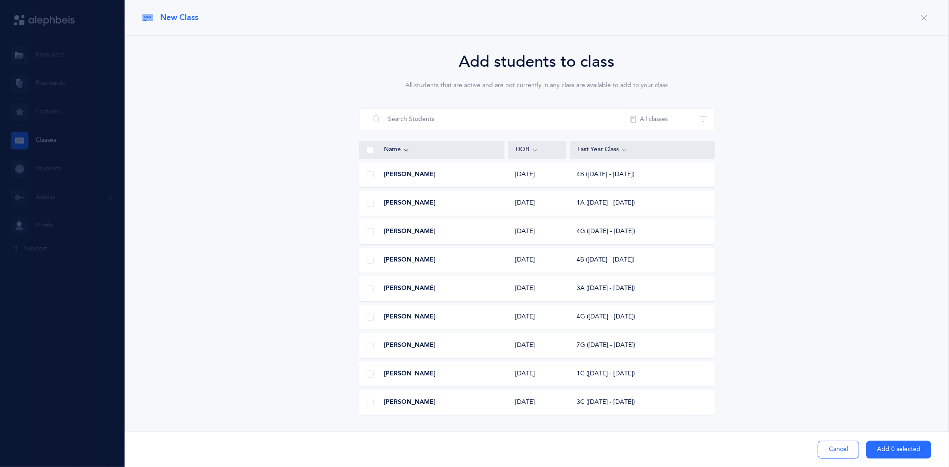
click at [155, 440] on div "Cancel Add 0 selected" at bounding box center [537, 450] width 825 height 36
click at [156, 445] on div "Cancel Add 0 selected" at bounding box center [537, 450] width 825 height 36
click at [182, 442] on div "Cancel Add 0 selected" at bounding box center [537, 450] width 825 height 36
click at [180, 449] on div "Cancel Add 0 selected" at bounding box center [537, 450] width 825 height 36
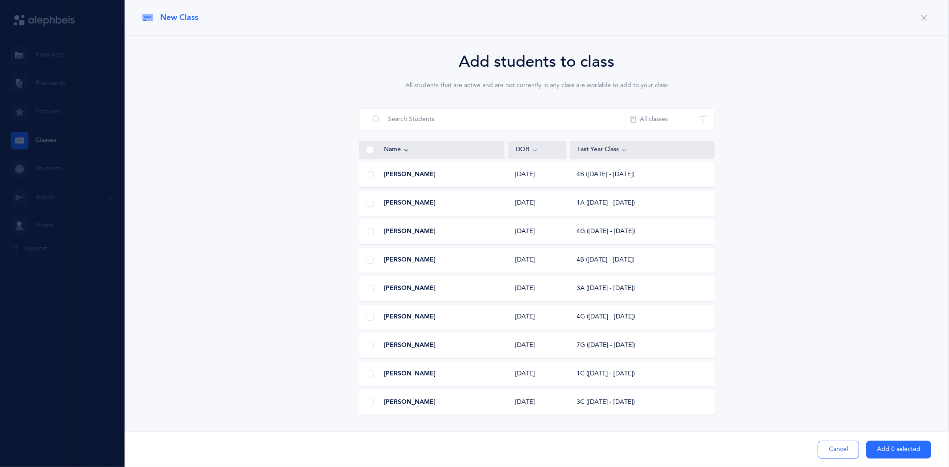
click at [833, 446] on button "Cancel" at bounding box center [838, 450] width 41 height 18
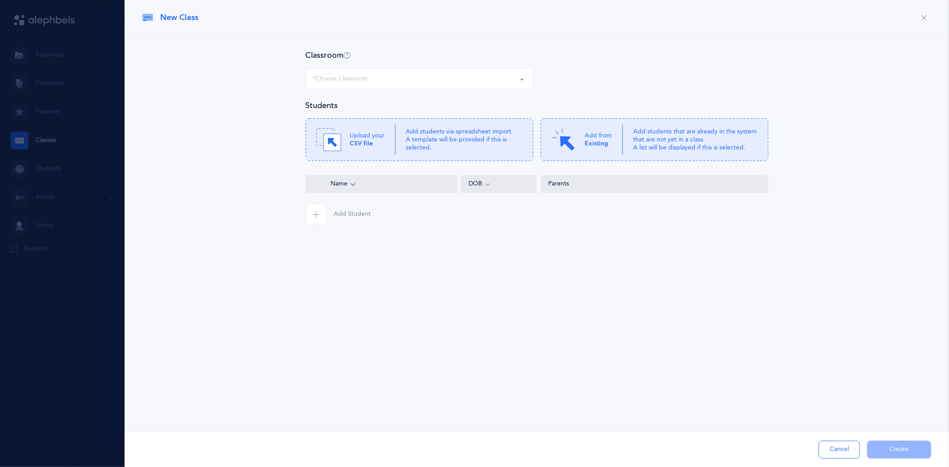
click at [319, 215] on icon "button" at bounding box center [316, 214] width 7 height 7
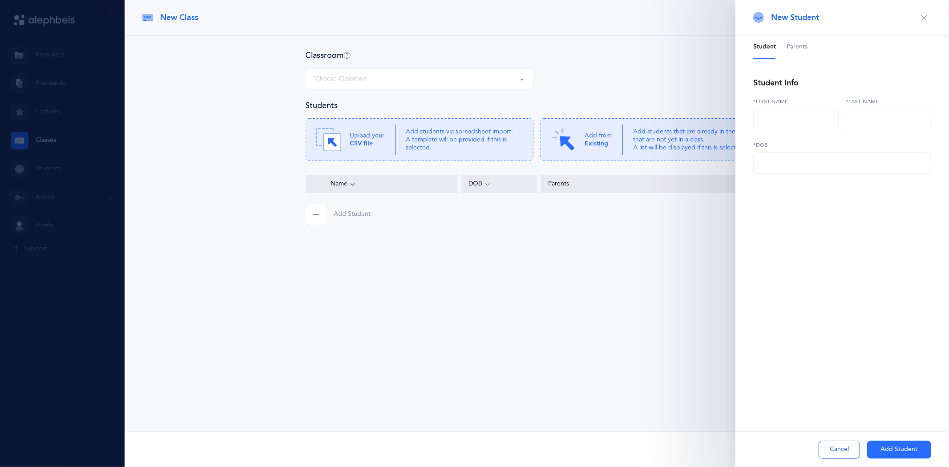
click at [927, 18] on icon "button" at bounding box center [924, 17] width 7 height 7
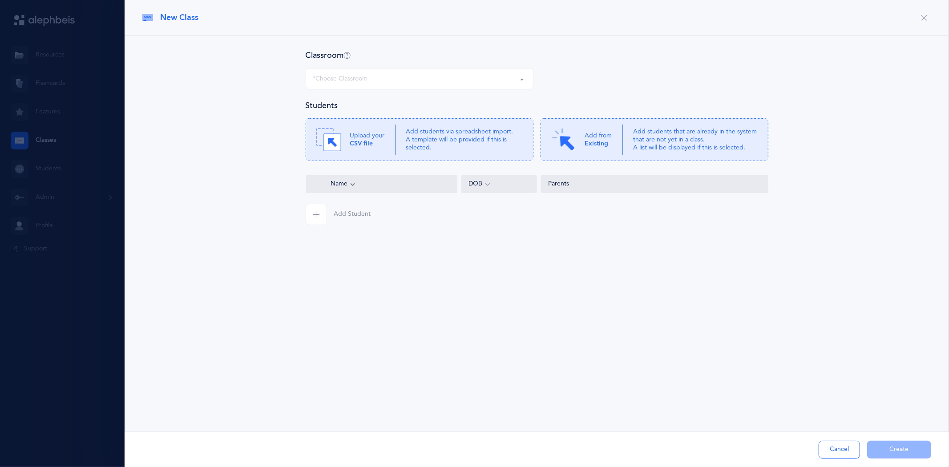
click at [755, 338] on div "New Class Classroom 4 Bridge 5B 5G 6B 6G 7B 7G 8B 8G *Choose Classroom 4 Bridge…" at bounding box center [537, 233] width 825 height 467
click at [587, 143] on b "Existing" at bounding box center [597, 143] width 24 height 7
